Goal: Find specific page/section: Find specific page/section

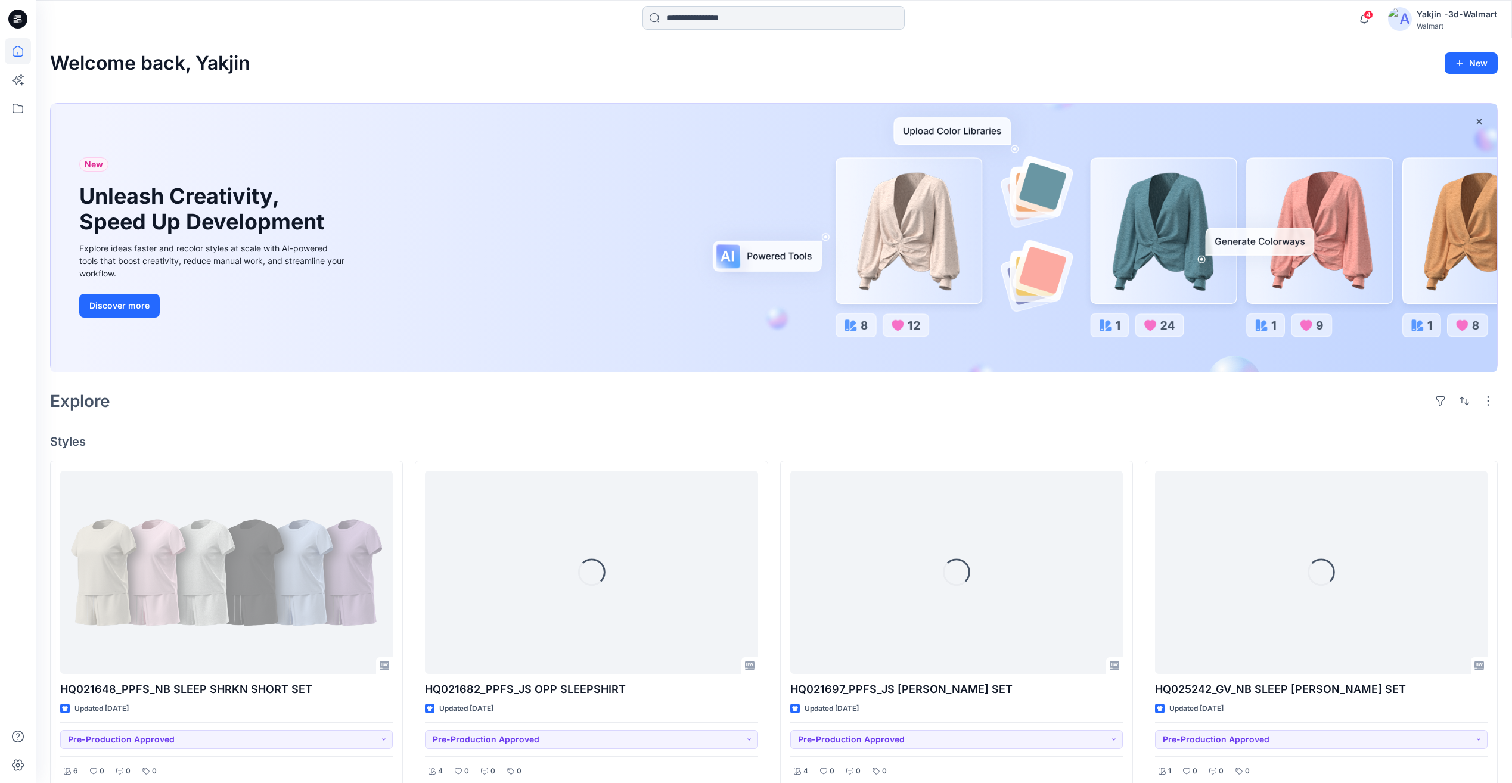
click at [680, 29] on input at bounding box center [773, 18] width 262 height 24
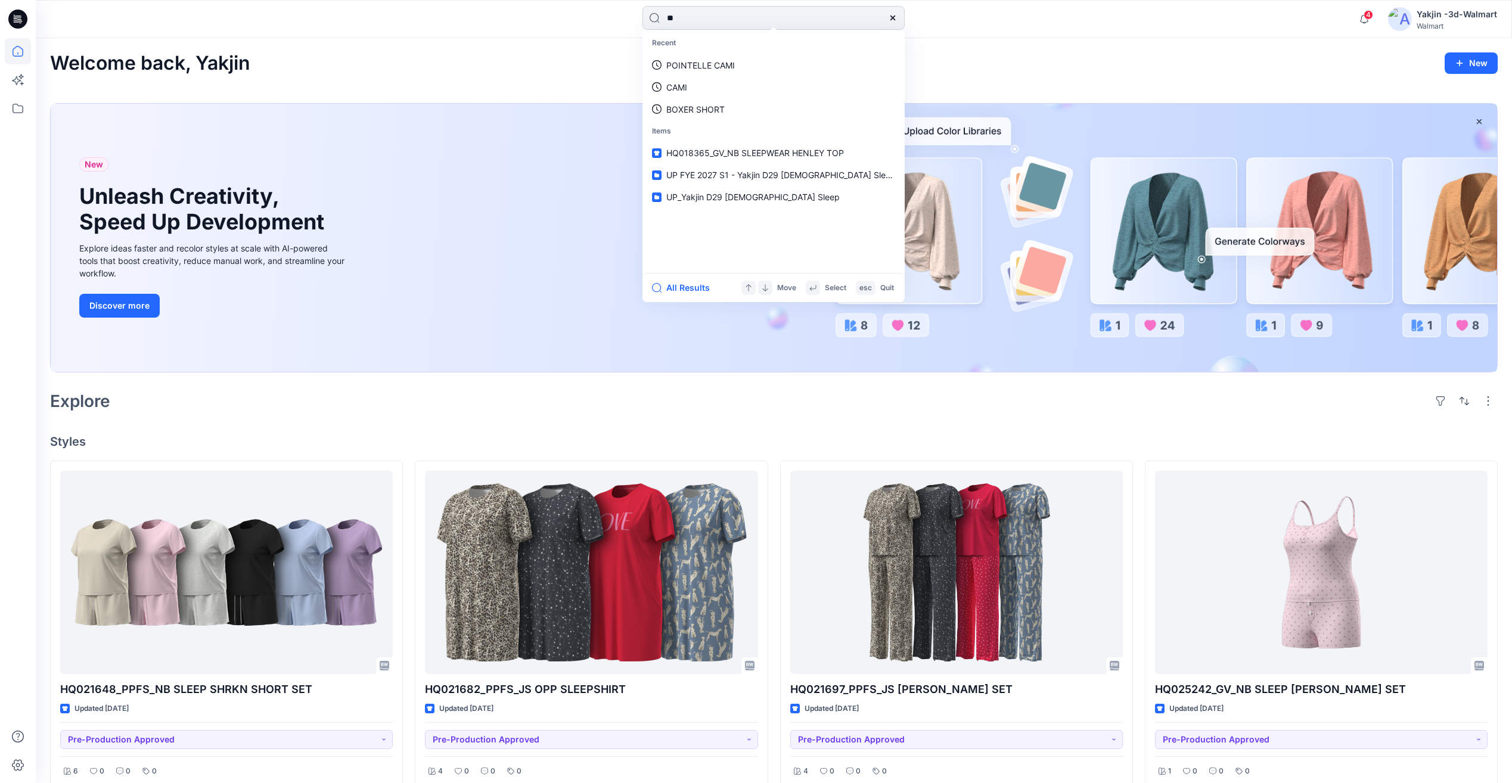
type input "*"
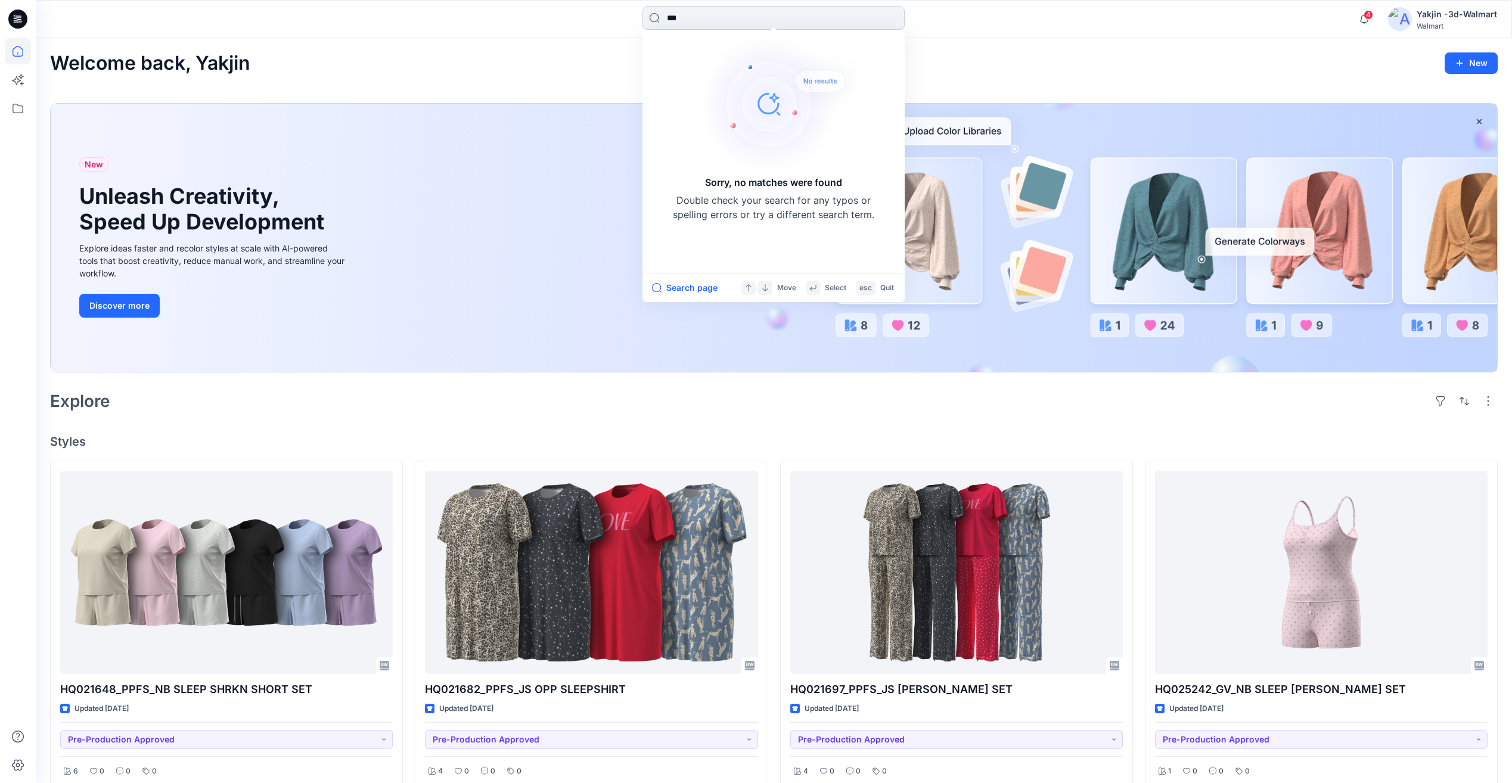
type input "****"
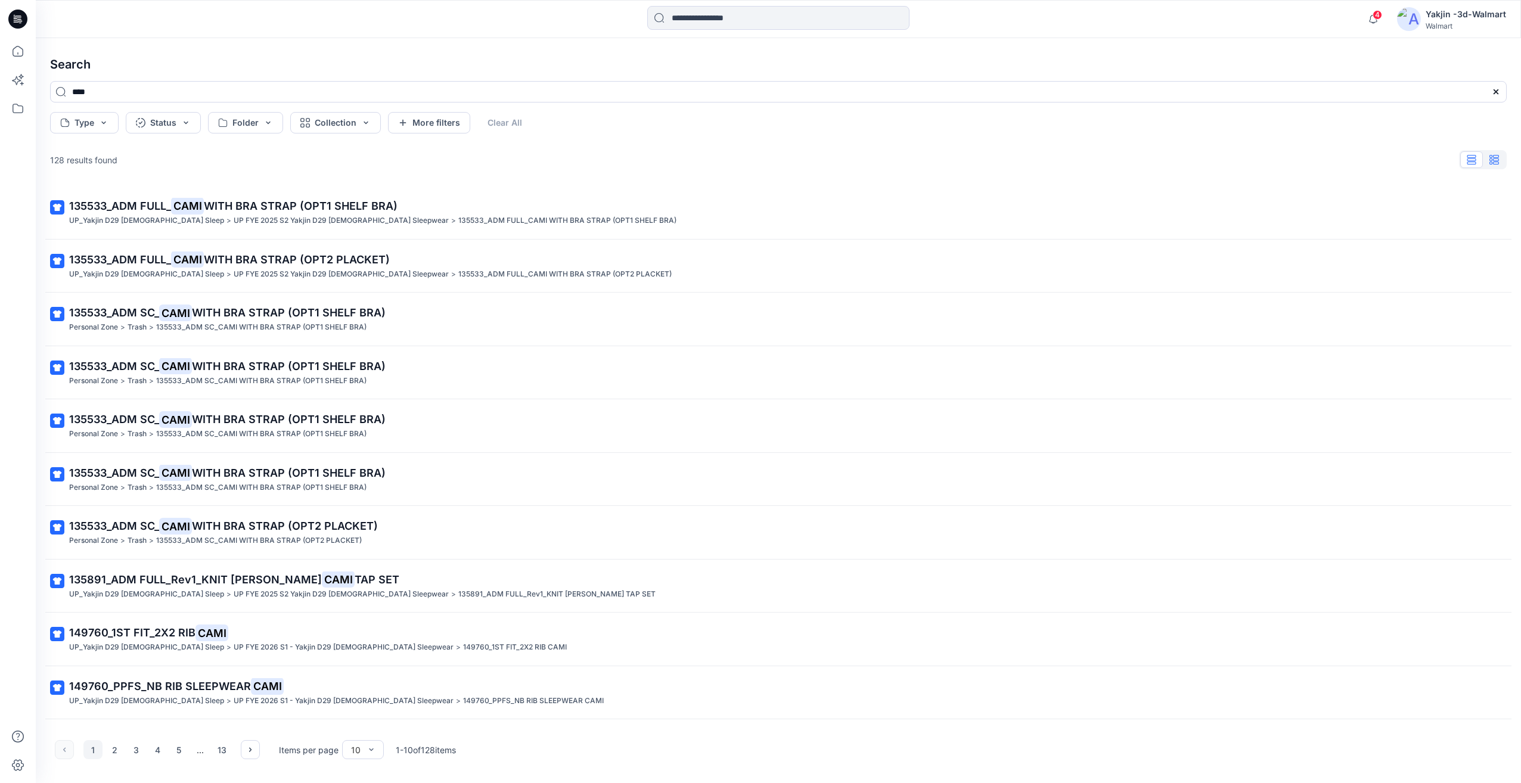
click at [1495, 164] on button "button" at bounding box center [1493, 159] width 23 height 17
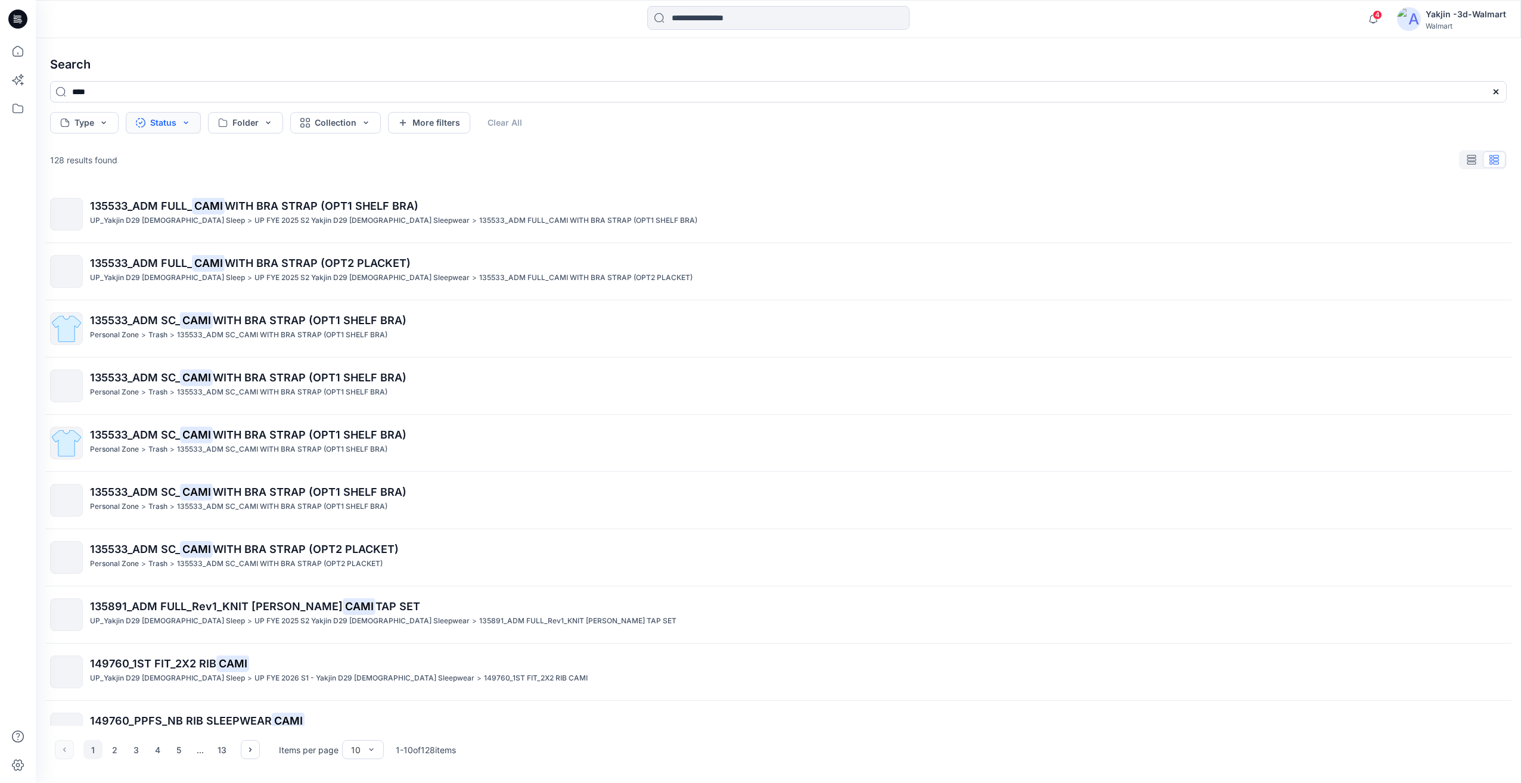
click at [178, 120] on button "Status" at bounding box center [163, 122] width 75 height 21
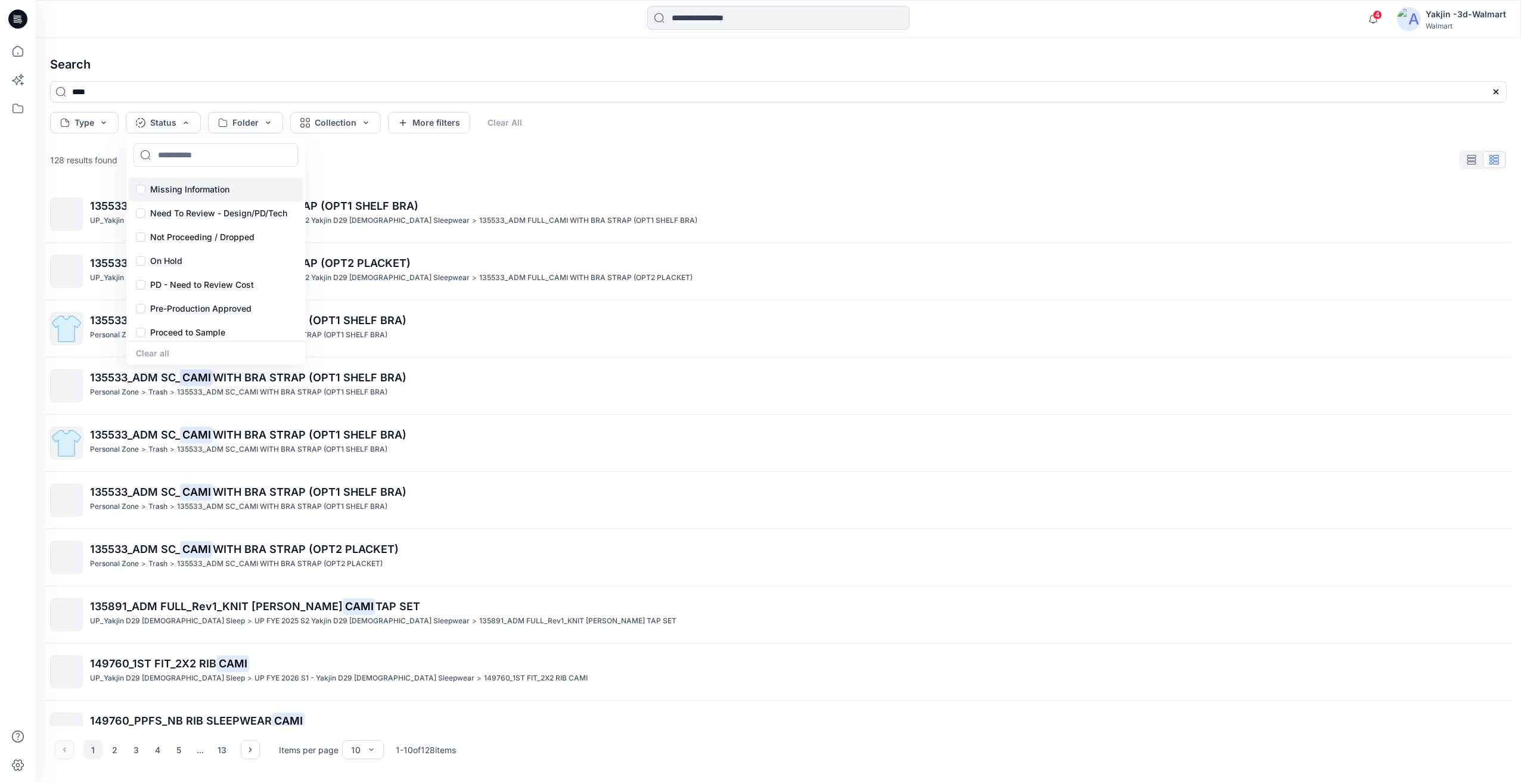
scroll to position [98, 0]
click at [223, 283] on p "Pre-Production Approved" at bounding box center [200, 281] width 101 height 14
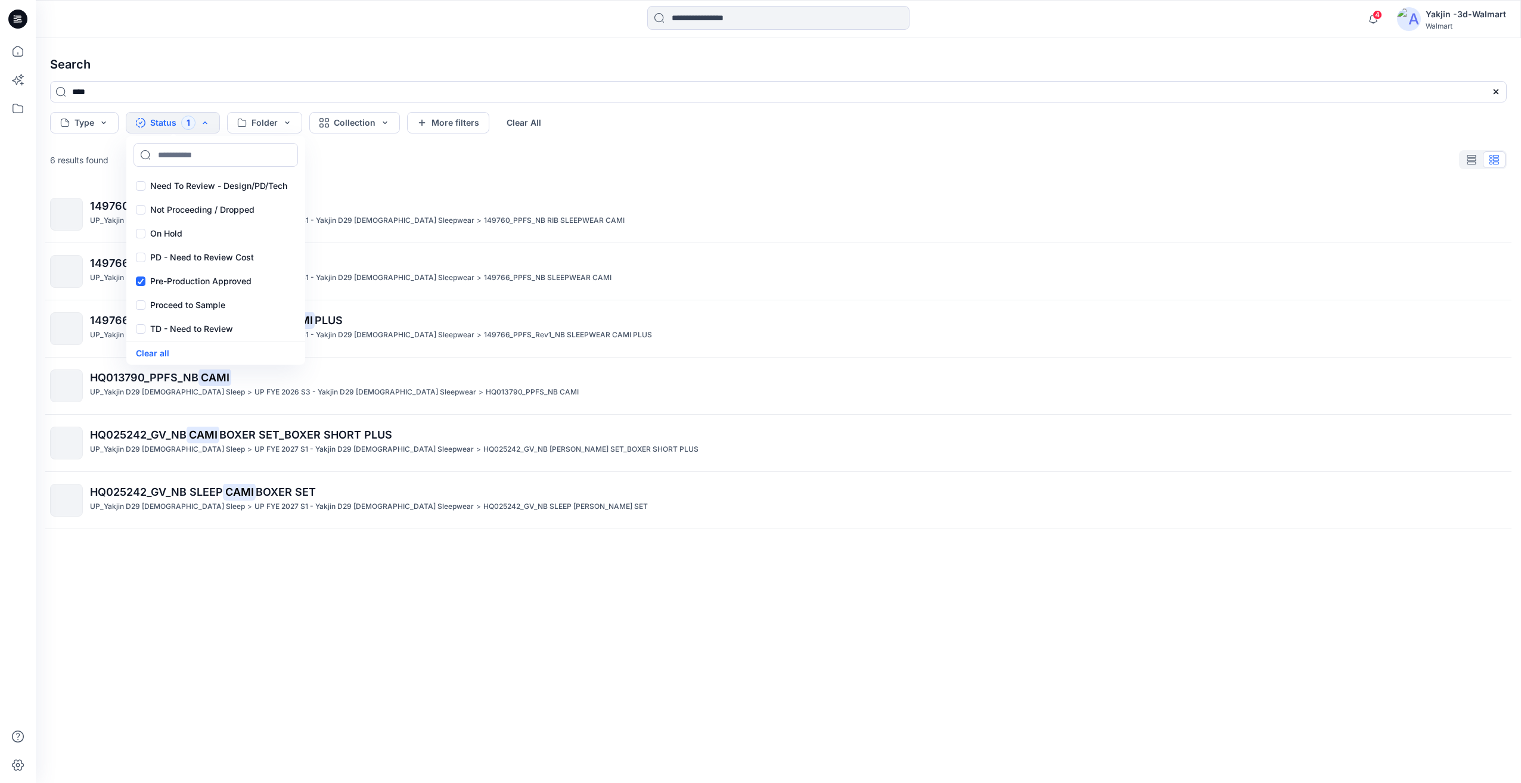
click at [275, 593] on div "149760_PPFS_NB RIB SLEEPWEAR CAMI UP_Yakjin D29 [DEMOGRAPHIC_DATA] Sleep > UP F…" at bounding box center [778, 465] width 1475 height 559
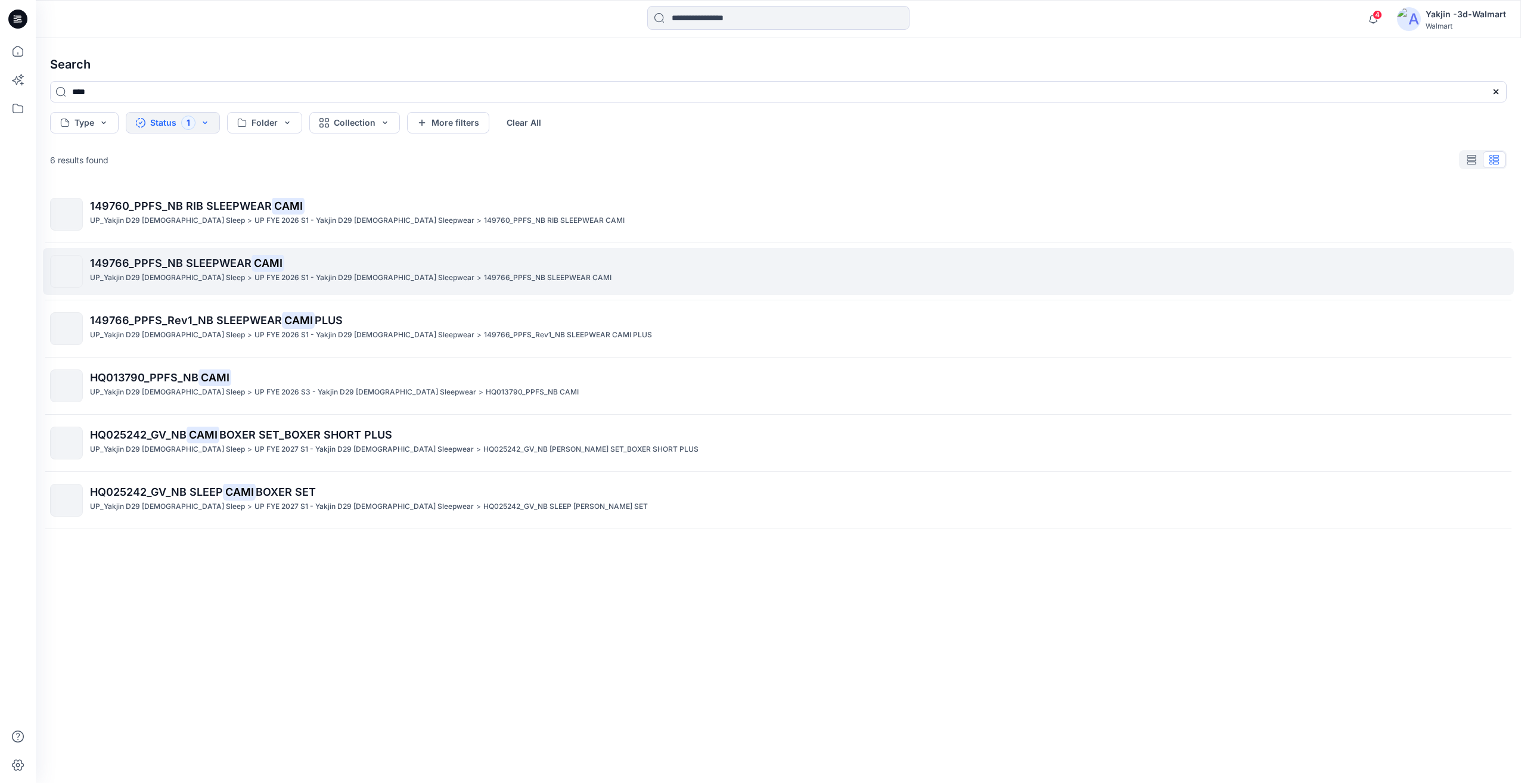
click at [181, 261] on span "149766_PPFS_NB SLEEPWEAR" at bounding box center [170, 263] width 161 height 13
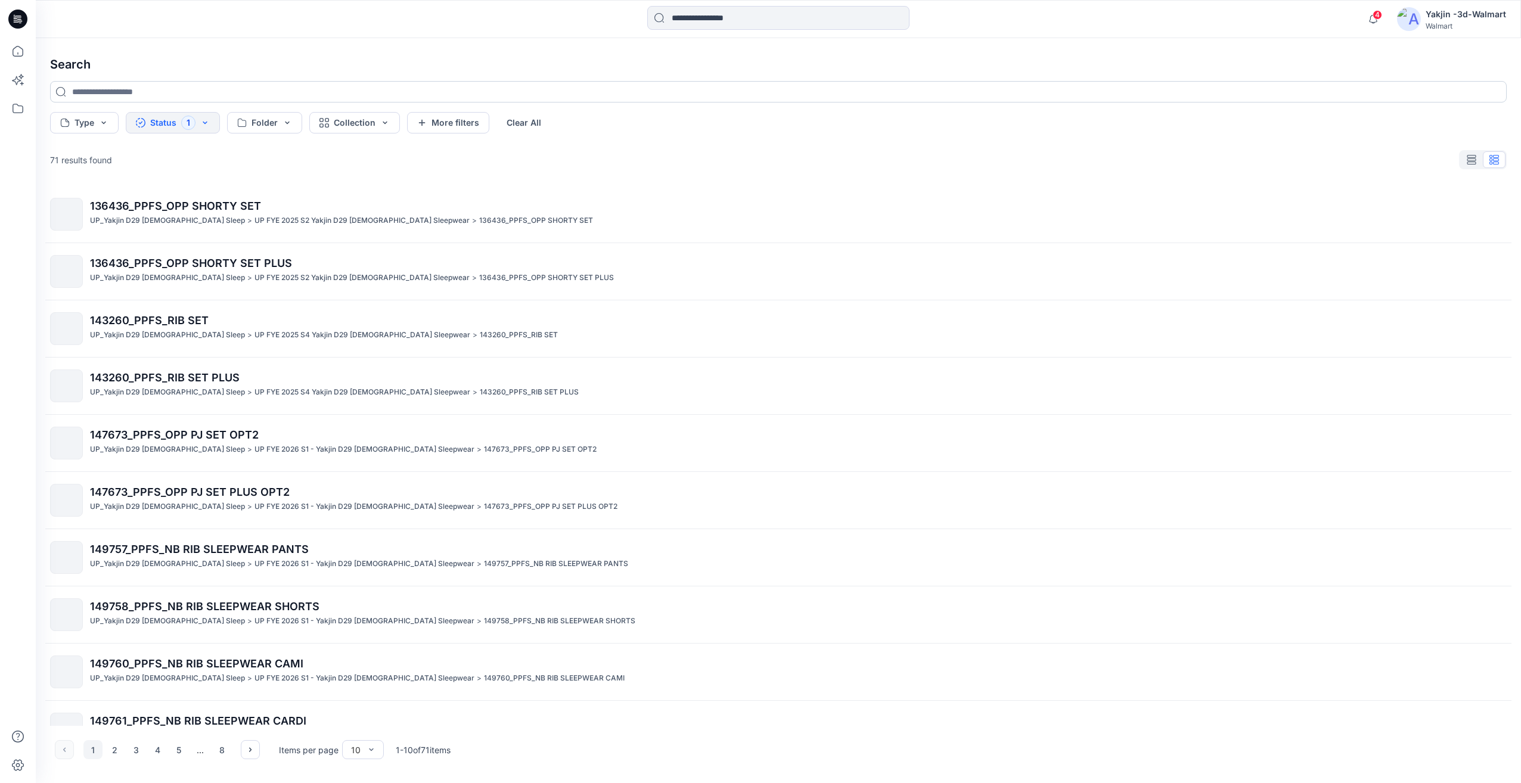
click at [240, 97] on input at bounding box center [778, 91] width 1456 height 21
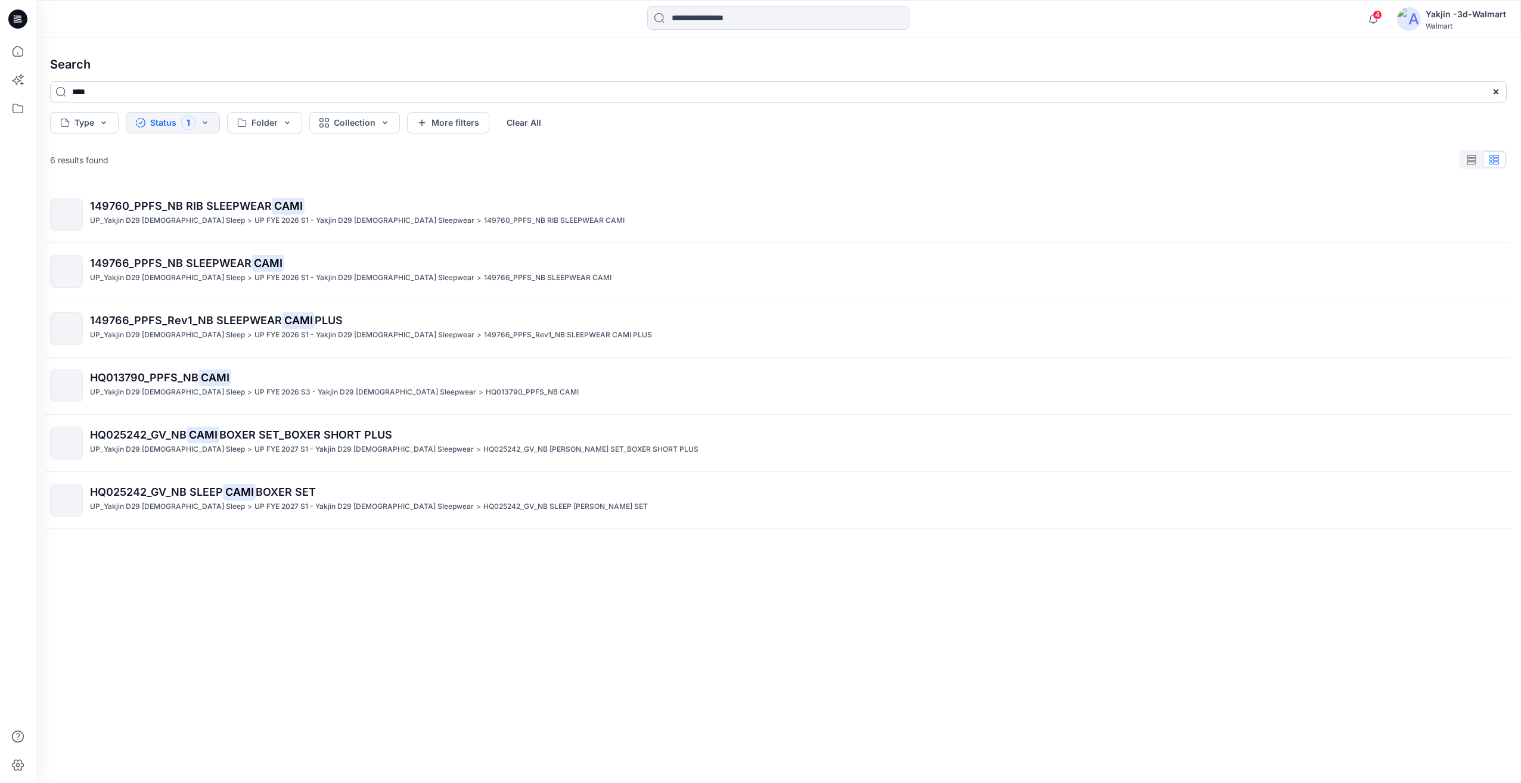
type input "****"
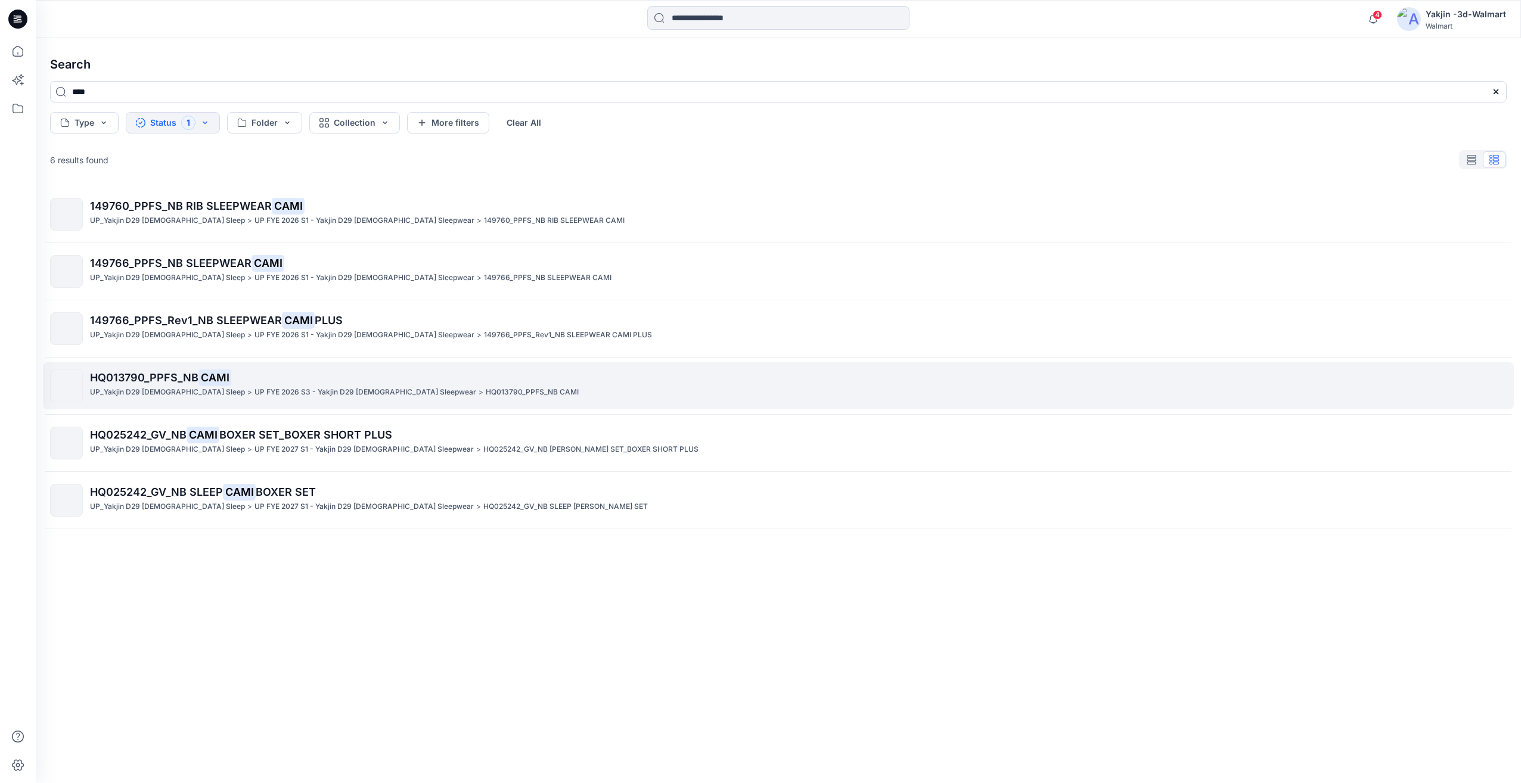
click at [207, 375] on mark "CAMI" at bounding box center [214, 377] width 33 height 17
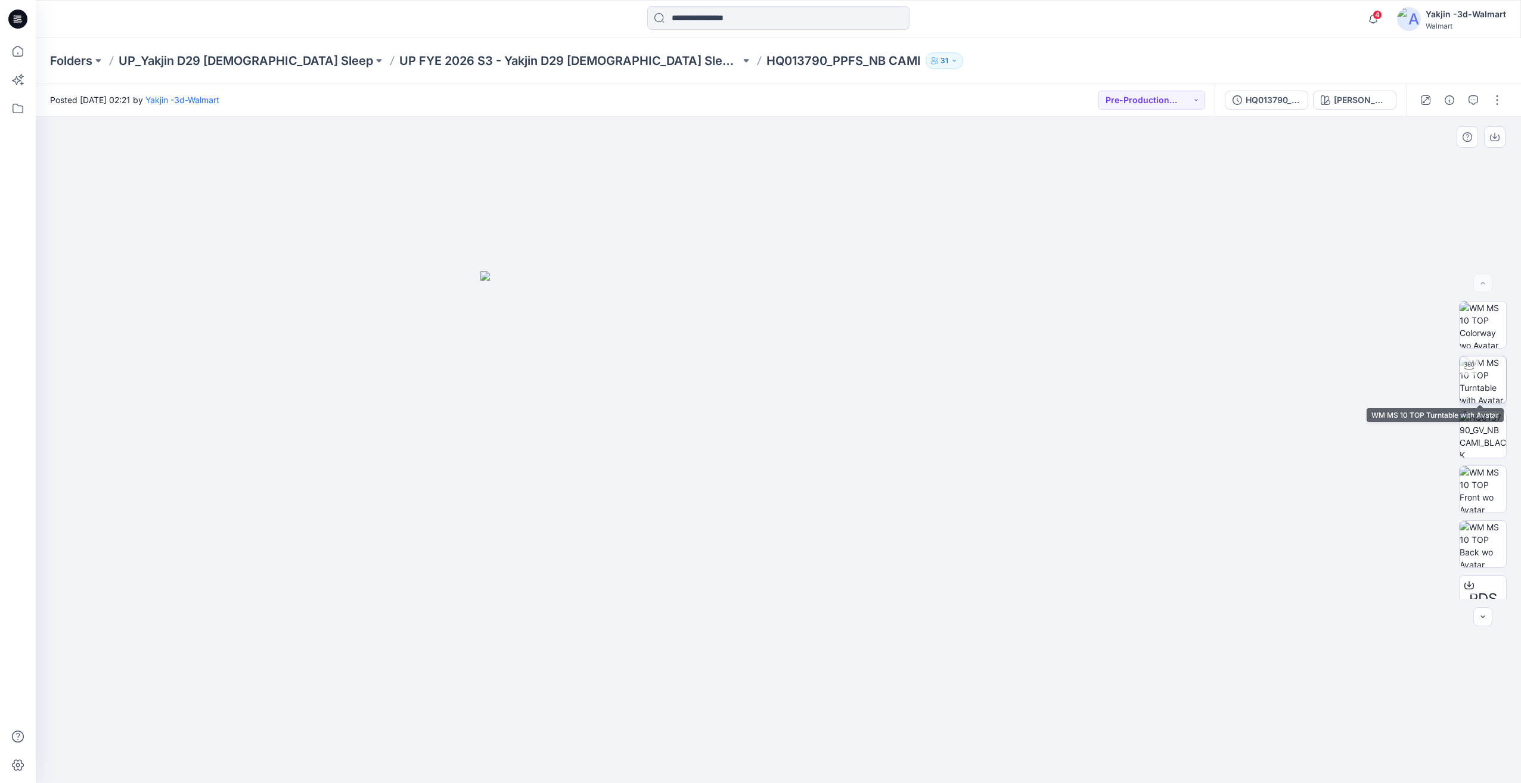
click at [1474, 378] on img at bounding box center [1482, 379] width 46 height 46
